Goal: Transaction & Acquisition: Purchase product/service

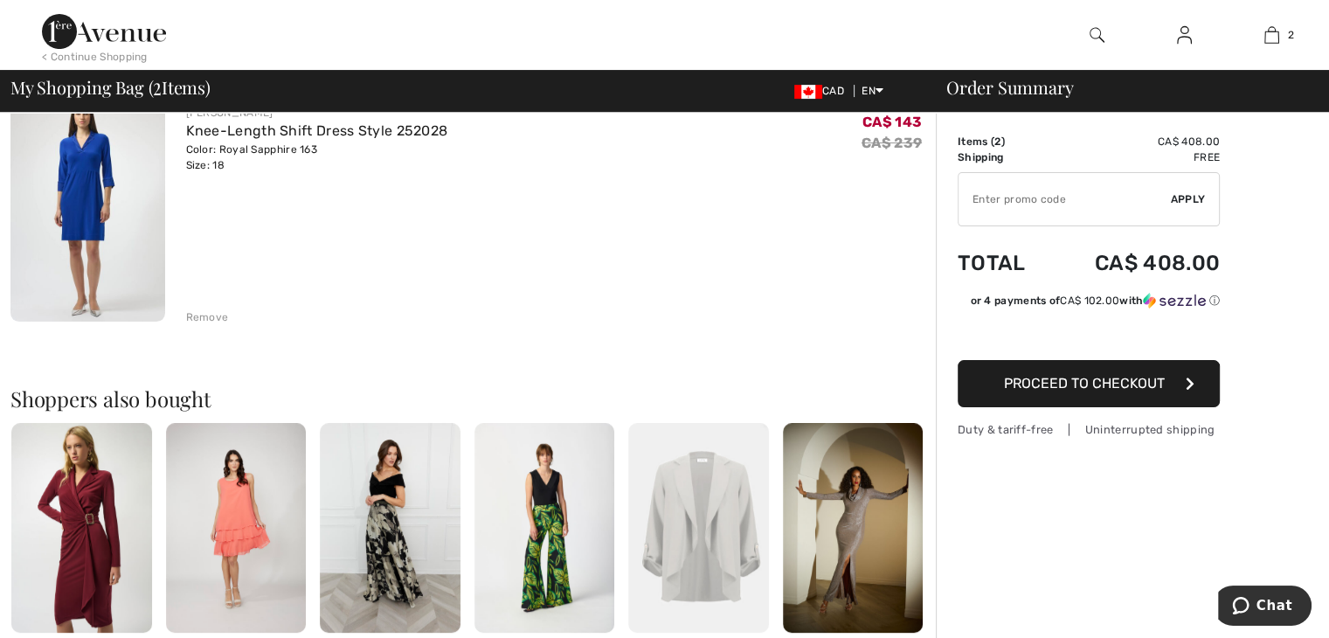
scroll to position [437, 0]
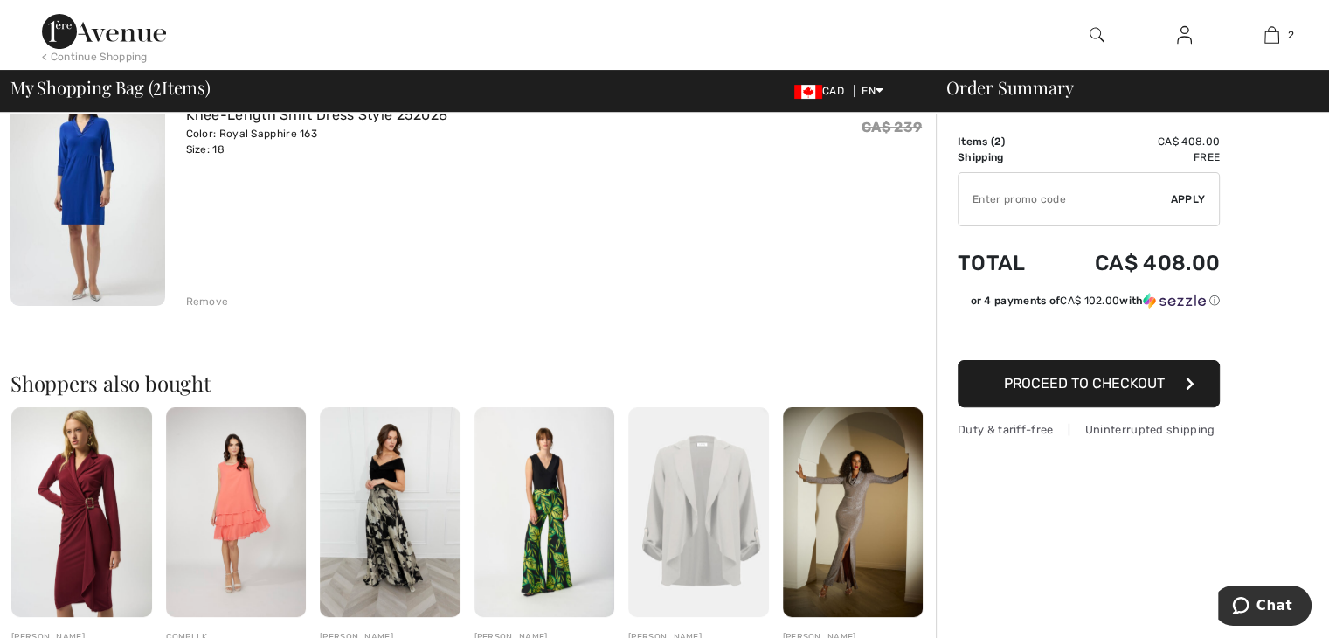
click at [213, 294] on div "Remove" at bounding box center [207, 302] width 43 height 16
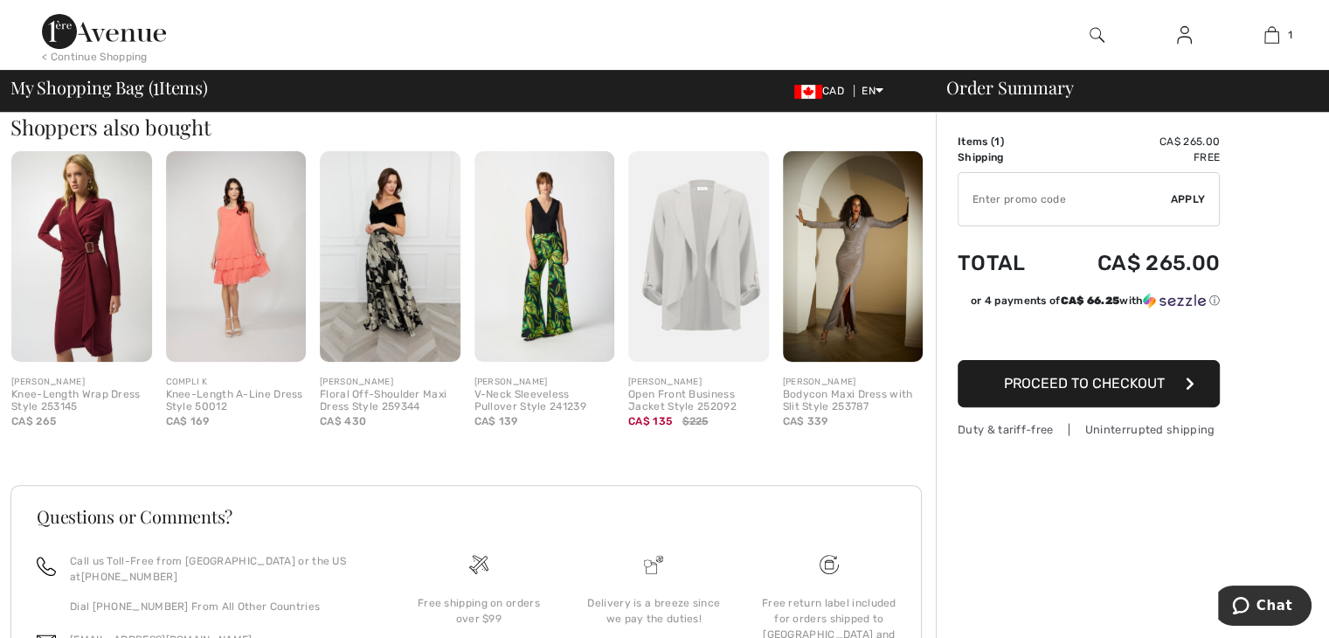
scroll to position [412, 0]
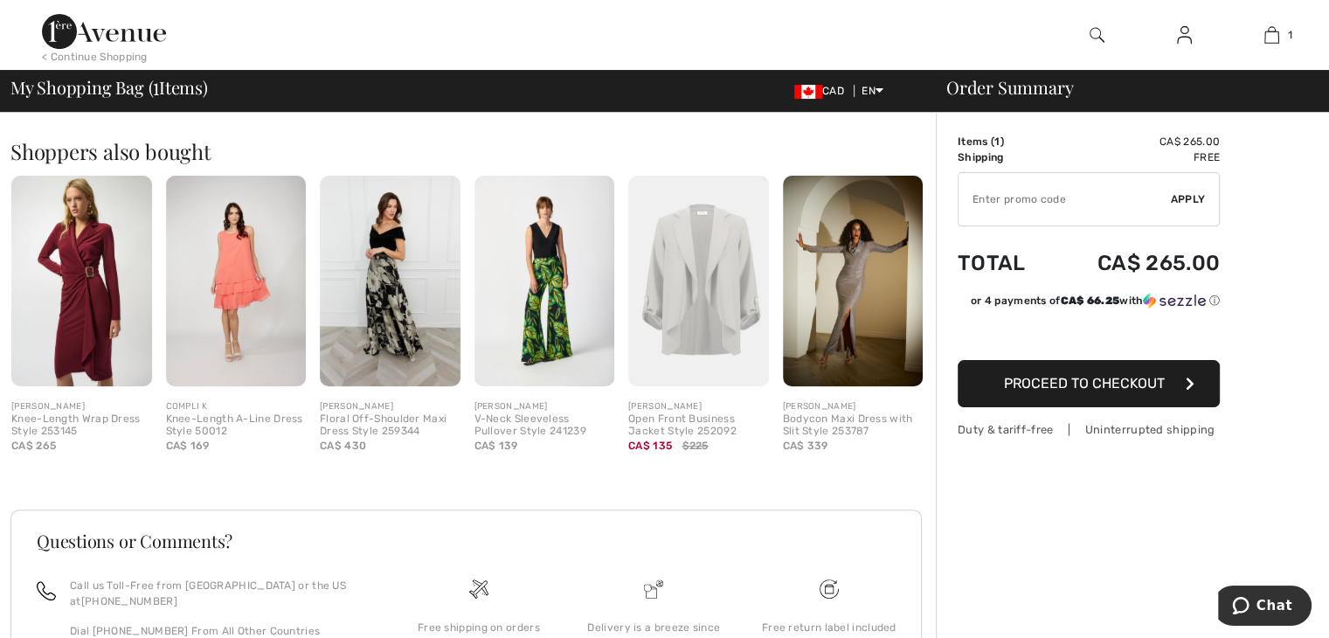
click at [121, 315] on img at bounding box center [81, 281] width 141 height 211
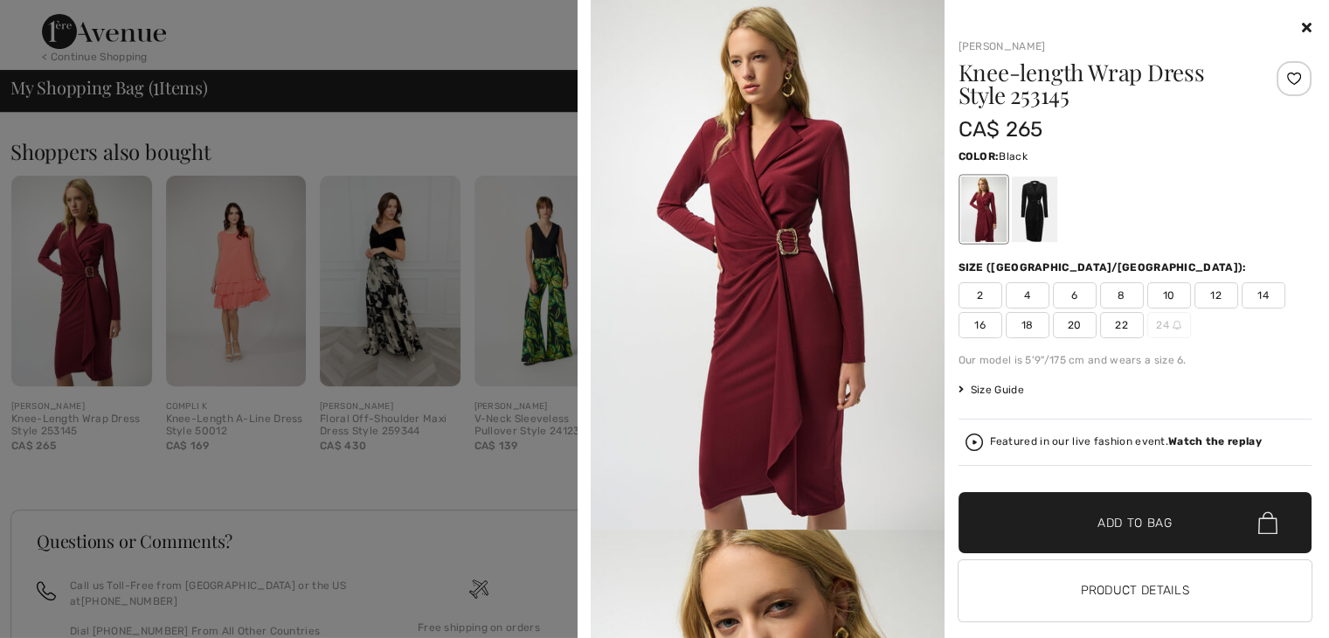
click at [1014, 211] on div at bounding box center [1033, 210] width 45 height 66
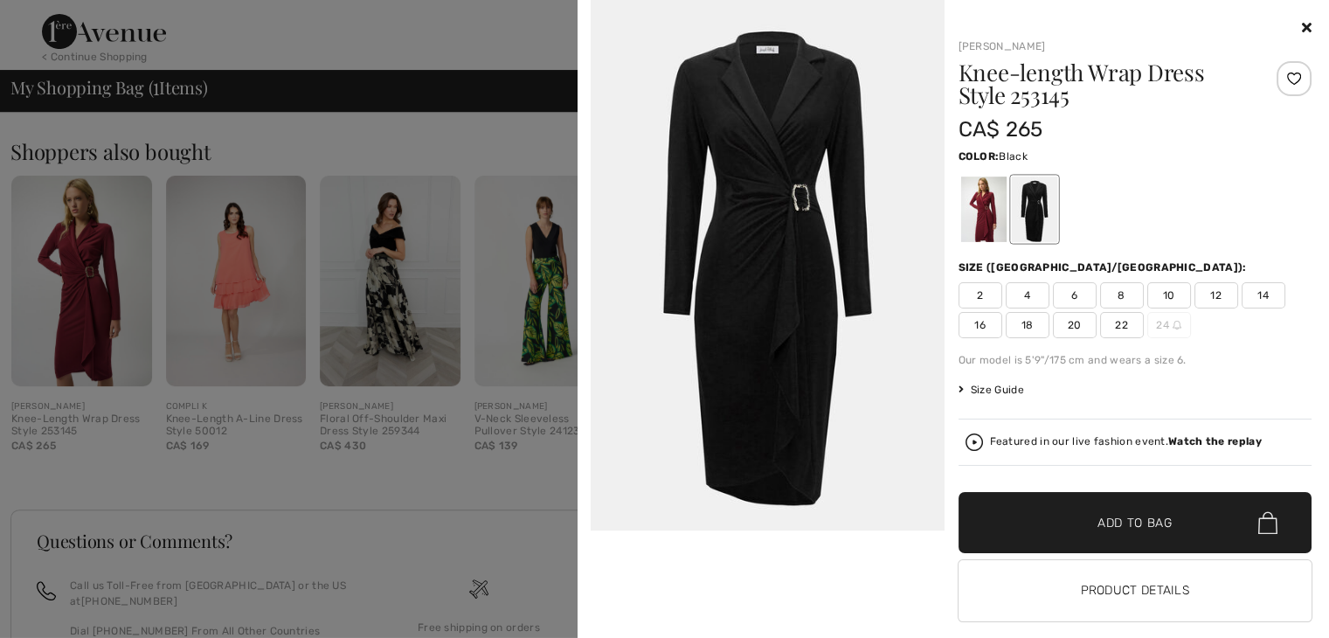
click at [1302, 30] on icon at bounding box center [1307, 27] width 10 height 14
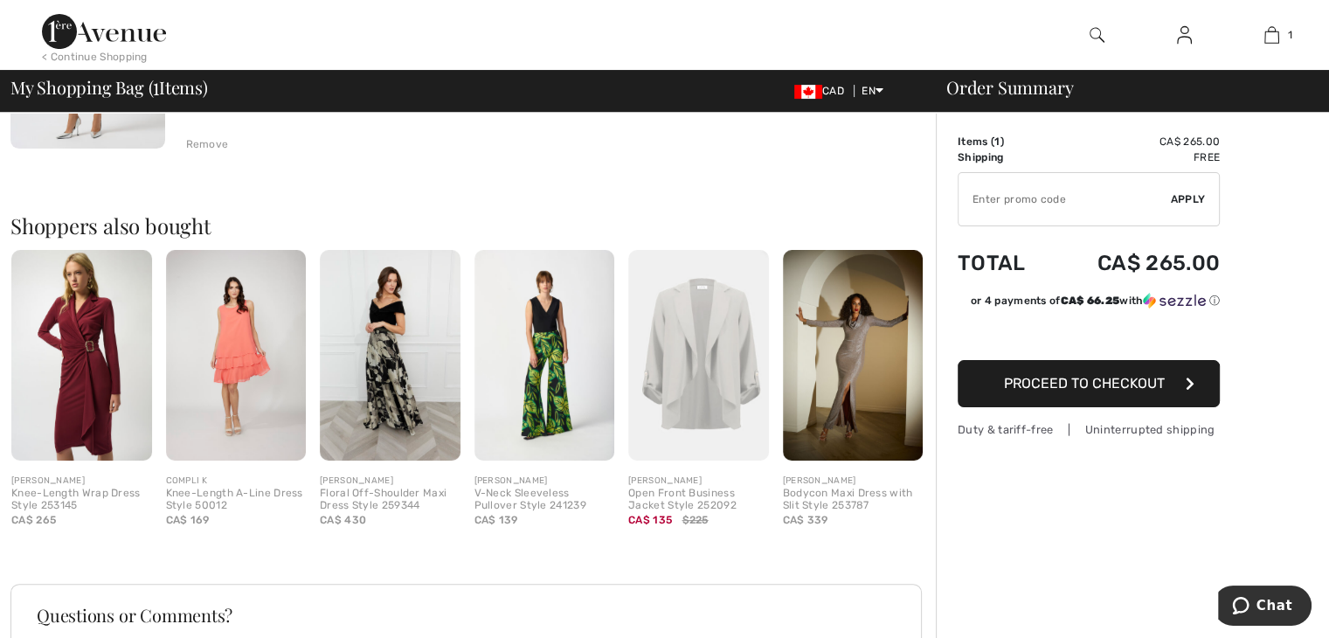
scroll to position [0, 0]
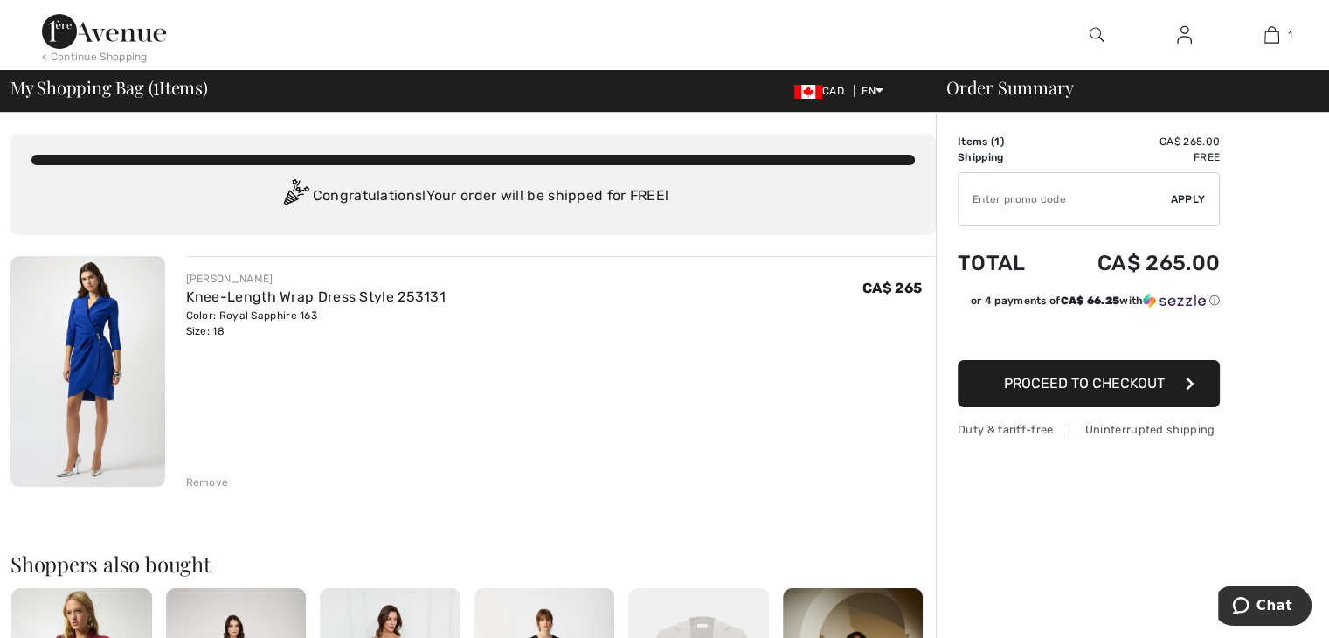
click at [1076, 396] on button "Proceed to Checkout" at bounding box center [1089, 383] width 262 height 47
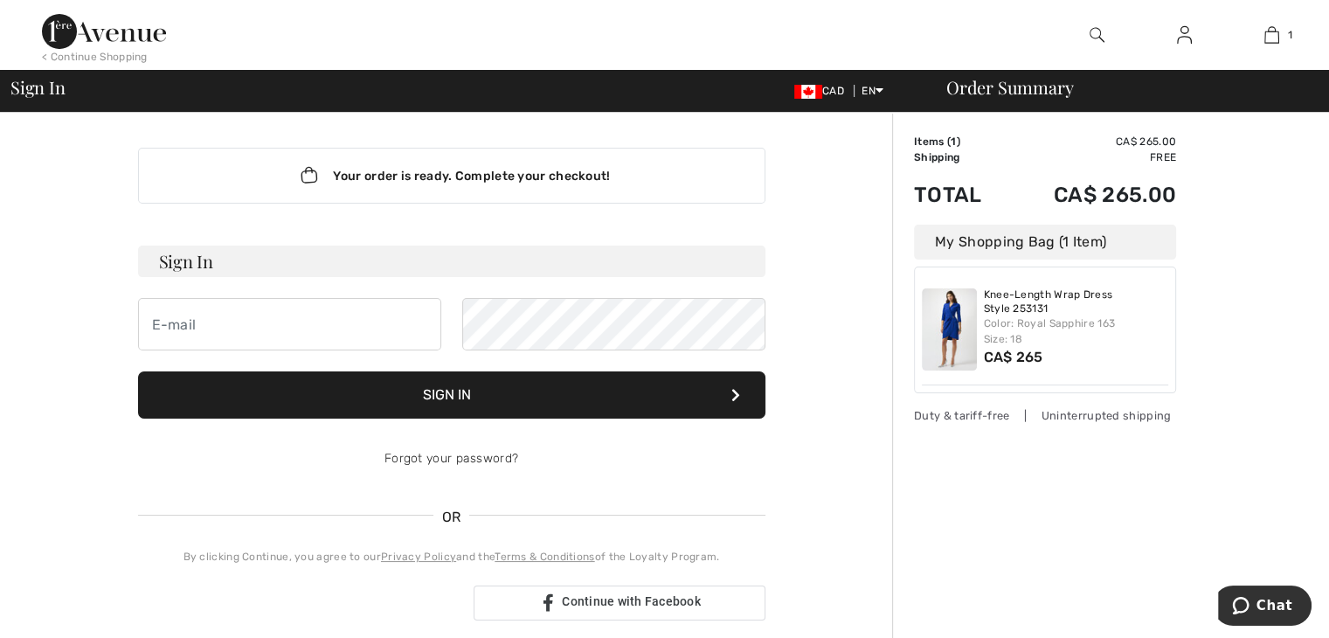
click at [1024, 343] on div "Color: Royal Sapphire 163 Size: 18" at bounding box center [1076, 330] width 185 height 31
